Goal: Task Accomplishment & Management: Complete application form

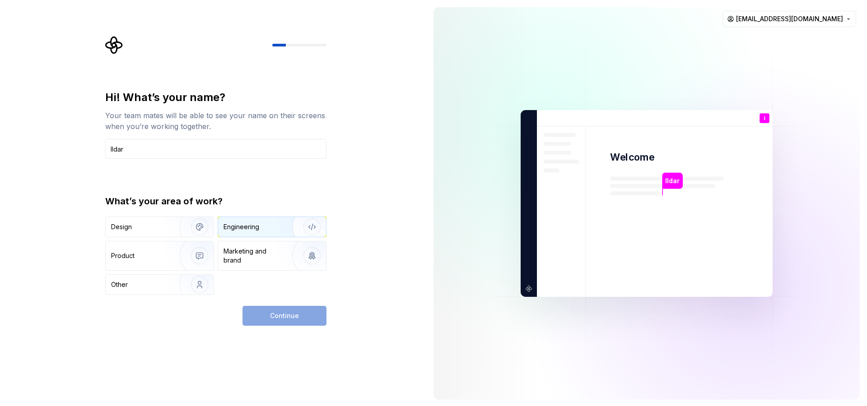
type input "Ildar"
click at [241, 227] on div "Engineering" at bounding box center [241, 227] width 36 height 9
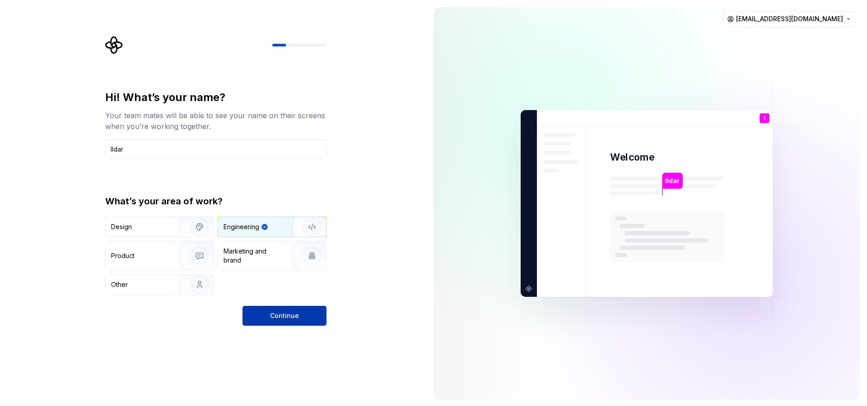
click at [279, 316] on span "Continue" at bounding box center [284, 316] width 29 height 9
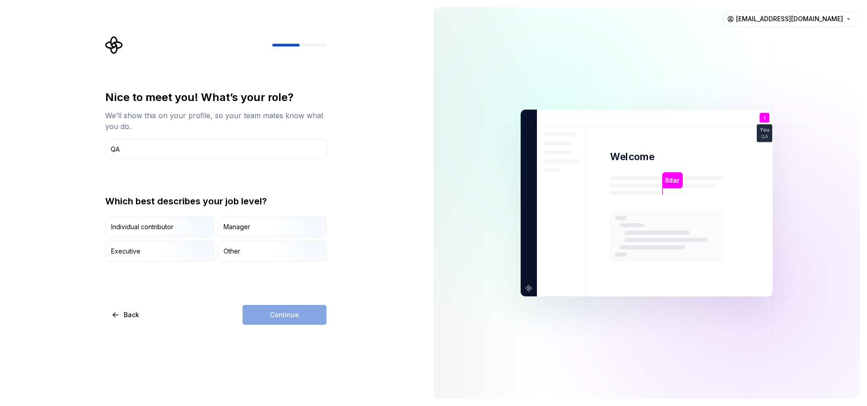
type input "QA"
click at [265, 302] on div "Nice to meet you! What’s your role? We’ll show this on your profile, so your te…" at bounding box center [215, 207] width 221 height 235
click at [258, 256] on div "Other" at bounding box center [272, 252] width 108 height 20
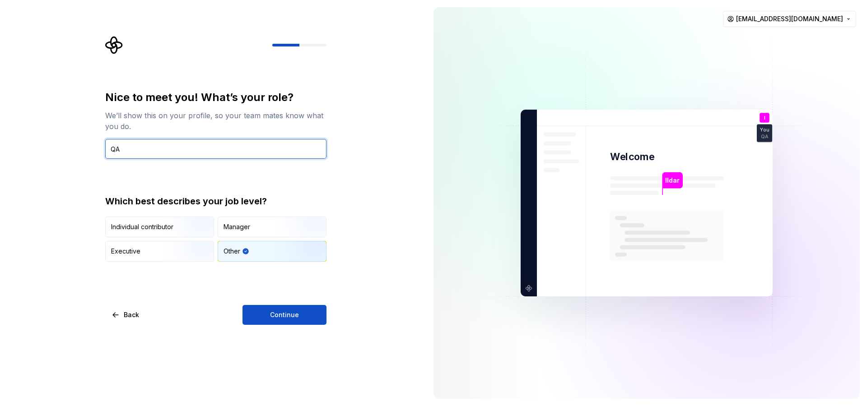
drag, startPoint x: 134, startPoint y: 145, endPoint x: 33, endPoint y: 141, distance: 100.3
click at [105, 141] on input "QA" at bounding box center [215, 149] width 221 height 20
click at [175, 149] on input "QA" at bounding box center [215, 149] width 221 height 20
click at [276, 317] on span "Continue" at bounding box center [284, 315] width 29 height 9
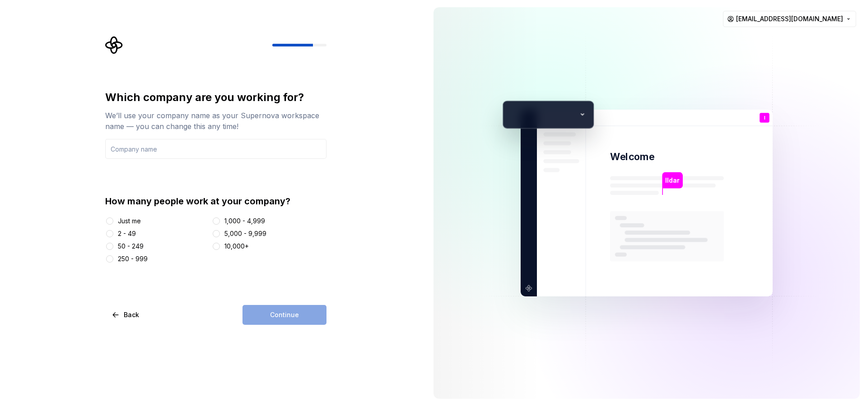
click at [123, 222] on div "Just me" at bounding box center [129, 221] width 23 height 9
click at [113, 222] on button "Just me" at bounding box center [109, 221] width 7 height 7
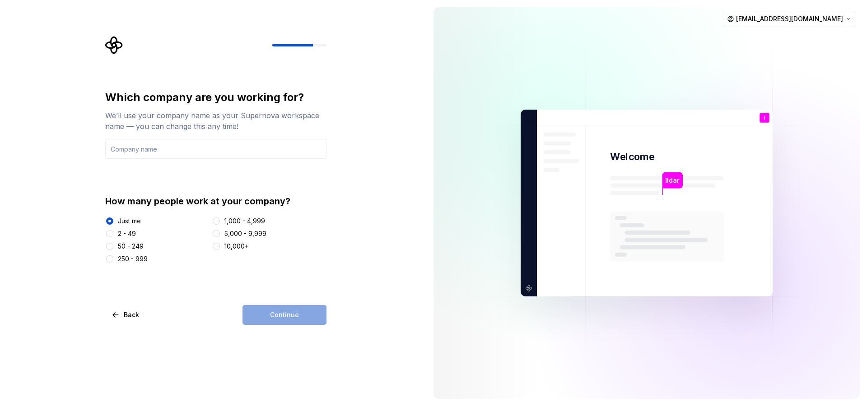
click at [282, 318] on div "Continue" at bounding box center [284, 315] width 84 height 20
click at [169, 153] on input "text" at bounding box center [215, 149] width 221 height 20
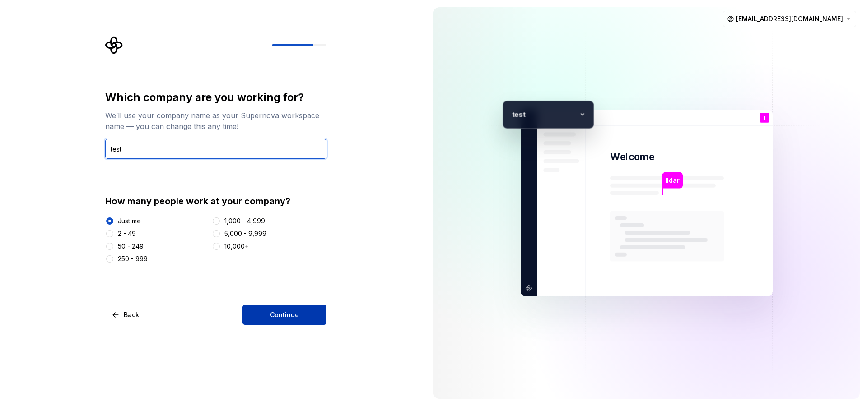
type input "test"
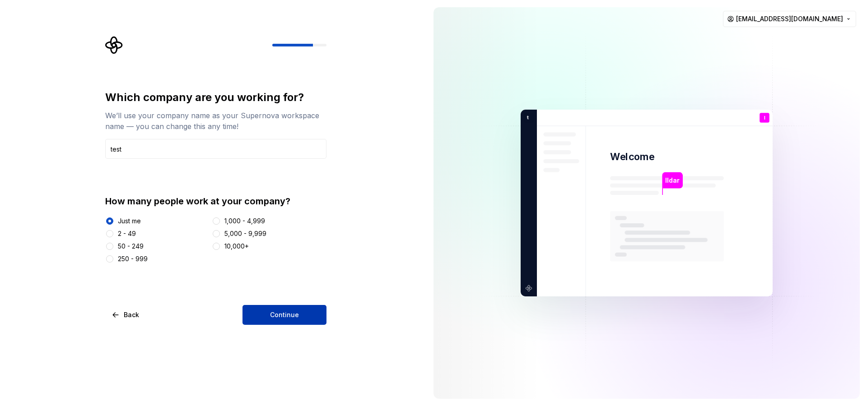
click at [273, 312] on span "Continue" at bounding box center [284, 315] width 29 height 9
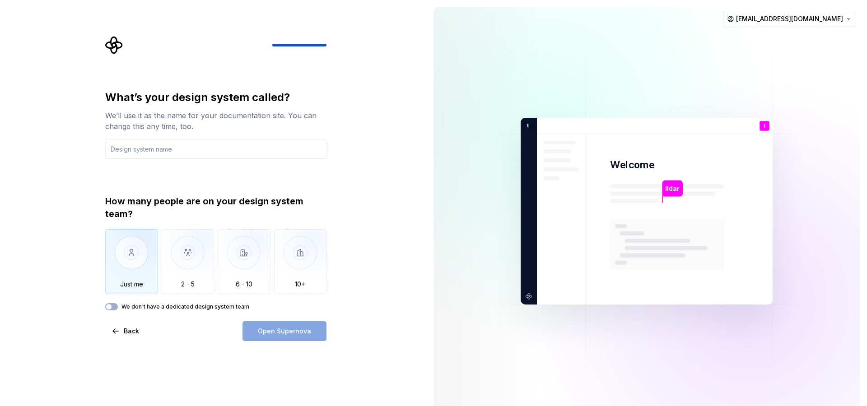
click at [132, 258] on img "button" at bounding box center [131, 259] width 53 height 60
click at [155, 155] on input "text" at bounding box center [215, 149] width 221 height 20
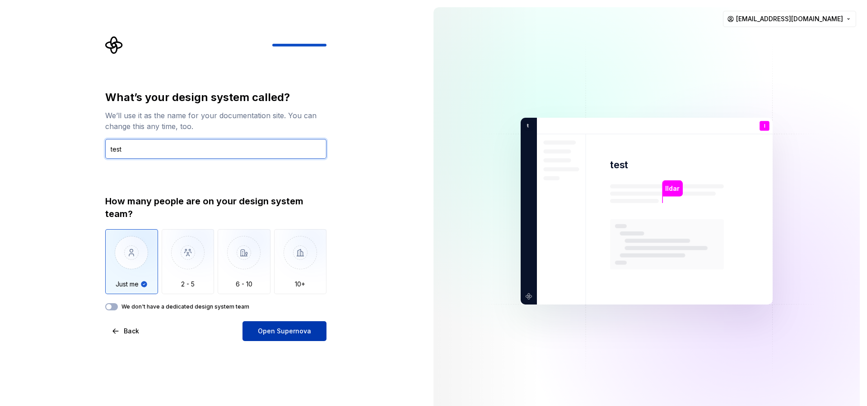
type input "test"
click at [286, 330] on span "Open Supernova" at bounding box center [284, 331] width 53 height 9
